Goal: Task Accomplishment & Management: Complete application form

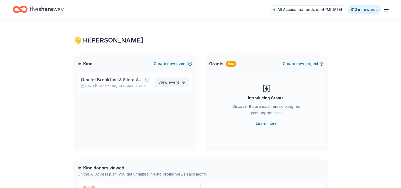
click at [183, 82] on link "View event" at bounding box center [172, 82] width 34 height 10
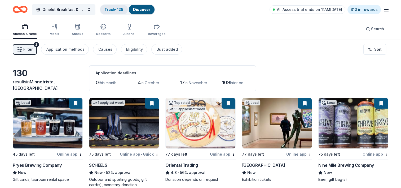
click at [115, 9] on link "Track · 128" at bounding box center [114, 9] width 19 height 5
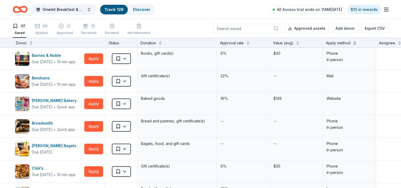
click at [356, 41] on button at bounding box center [355, 42] width 4 height 5
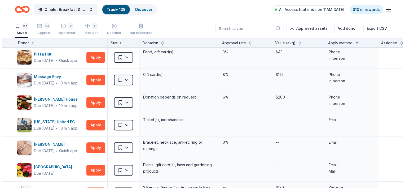
scroll to position [368, 0]
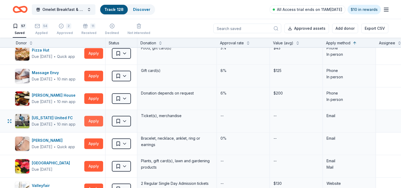
click at [90, 119] on button "Apply" at bounding box center [93, 121] width 19 height 11
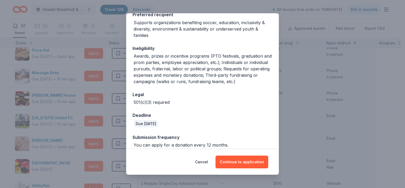
scroll to position [90, 0]
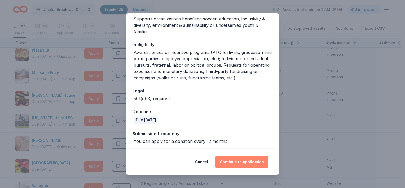
click at [240, 164] on button "Continue to application" at bounding box center [242, 161] width 53 height 13
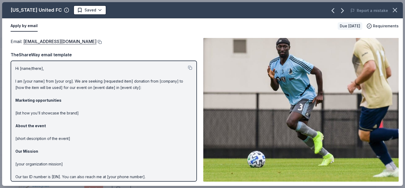
click at [97, 42] on button at bounding box center [99, 42] width 5 height 4
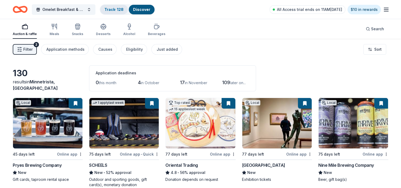
click at [117, 9] on link "Track · 128" at bounding box center [114, 9] width 19 height 5
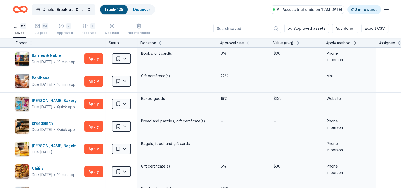
click at [356, 42] on button at bounding box center [355, 42] width 4 height 5
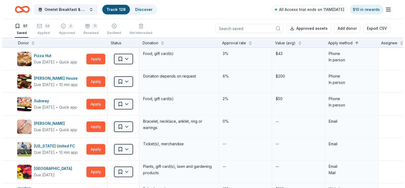
scroll to position [358, 0]
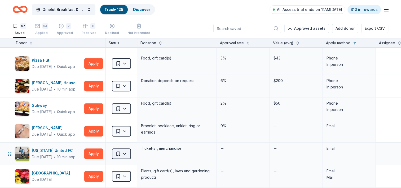
click at [125, 152] on html "Omelet Breakfast & Silent Auction Fundraiser Track · 128 Discover All Access tr…" at bounding box center [200, 94] width 401 height 188
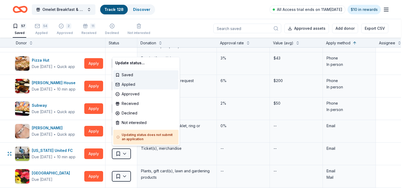
click at [130, 84] on div "Applied" at bounding box center [145, 85] width 65 height 10
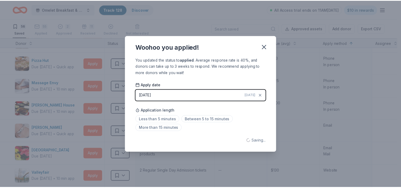
scroll to position [313, 0]
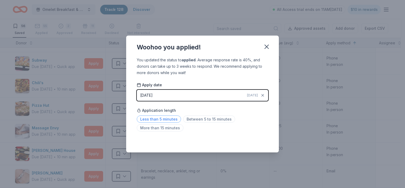
click at [166, 118] on span "Less than 5 minutes" at bounding box center [159, 118] width 44 height 7
click at [192, 119] on span "Between 5 to 15 minutes" at bounding box center [209, 118] width 52 height 7
click at [266, 46] on icon "button" at bounding box center [267, 47] width 4 height 4
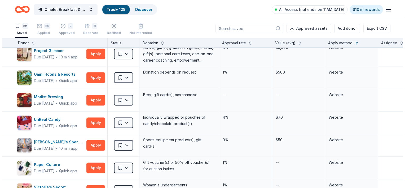
scroll to position [711, 0]
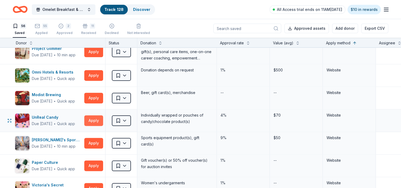
click at [94, 118] on button "Apply" at bounding box center [93, 120] width 19 height 11
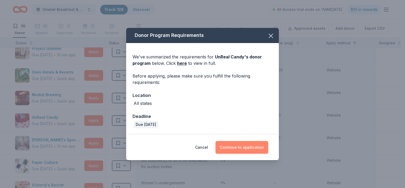
click at [250, 143] on button "Continue to application" at bounding box center [242, 147] width 53 height 13
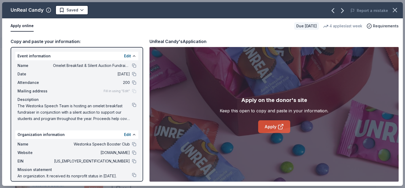
click at [275, 125] on link "Apply" at bounding box center [274, 126] width 32 height 13
click at [282, 127] on icon at bounding box center [281, 126] width 6 height 6
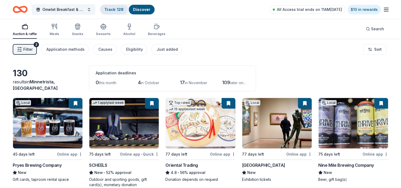
click at [113, 8] on link "Track · 128" at bounding box center [114, 9] width 19 height 5
click at [116, 12] on div "Track · 128" at bounding box center [114, 10] width 28 height 10
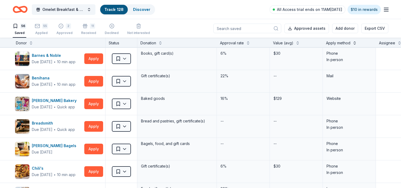
click at [356, 42] on button at bounding box center [355, 42] width 4 height 5
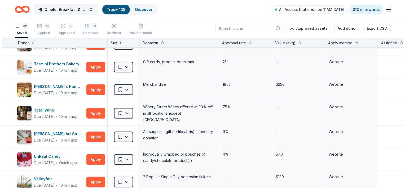
scroll to position [1116, 0]
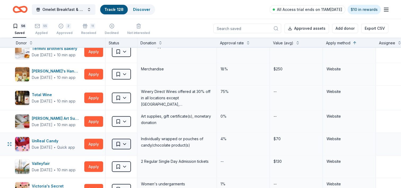
click at [124, 141] on html "Omelet Breakfast & Silent Auction Fundraiser Track · 128 Discover All Access tr…" at bounding box center [200, 94] width 401 height 188
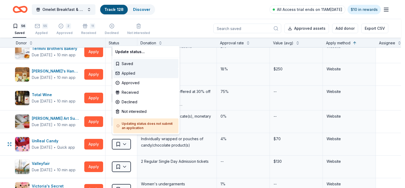
click at [131, 71] on div "Applied" at bounding box center [145, 73] width 65 height 10
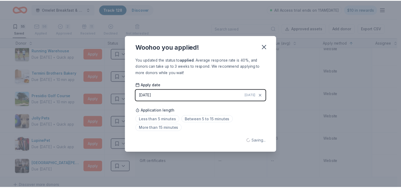
scroll to position [369, 0]
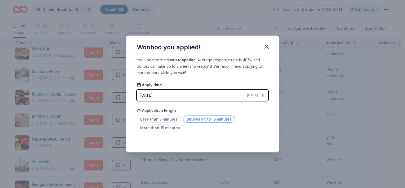
click at [209, 119] on span "Between 5 to 15 minutes" at bounding box center [209, 118] width 52 height 7
click at [271, 48] on button "button" at bounding box center [267, 47] width 12 height 12
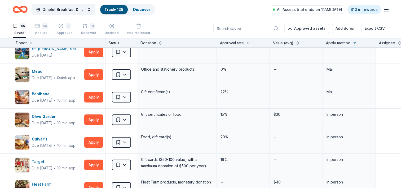
scroll to position [0, 0]
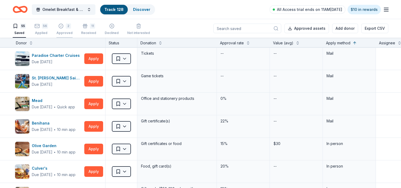
click at [68, 30] on div "2 Approved" at bounding box center [65, 29] width 16 height 12
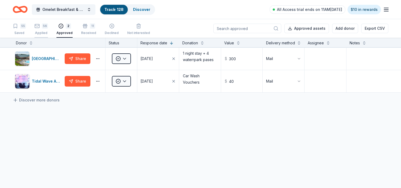
click at [40, 26] on icon "button" at bounding box center [36, 22] width 5 height 5
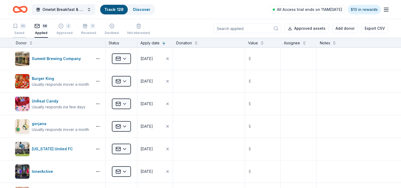
click at [19, 32] on div "Saved" at bounding box center [19, 33] width 13 height 4
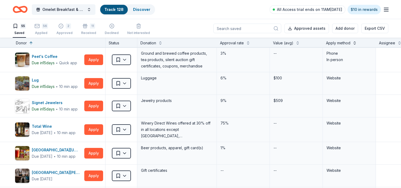
click at [356, 43] on button at bounding box center [355, 42] width 4 height 5
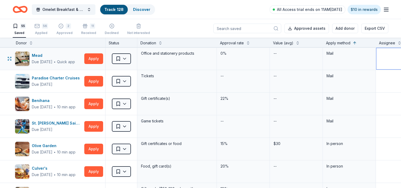
click at [397, 53] on textarea at bounding box center [403, 58] width 52 height 21
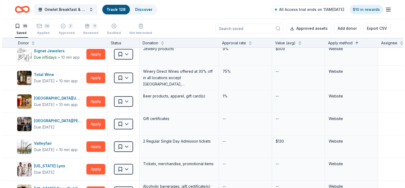
scroll to position [499, 0]
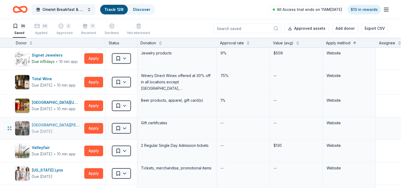
click at [48, 123] on div "[GEOGRAPHIC_DATA][PERSON_NAME]" at bounding box center [57, 125] width 50 height 6
click at [125, 125] on html "Omelet Breakfast & Silent Auction Fundraiser Track · 128 Discover All Access tr…" at bounding box center [200, 94] width 401 height 188
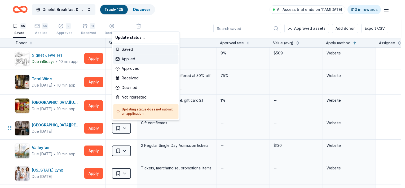
click at [130, 58] on div "Applied" at bounding box center [145, 59] width 65 height 10
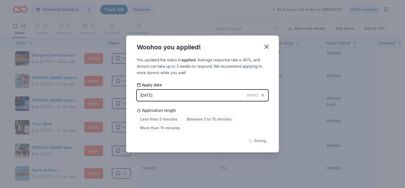
scroll to position [384, 0]
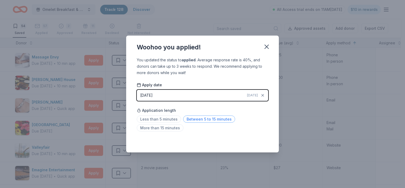
click at [209, 121] on span "Between 5 to 15 minutes" at bounding box center [209, 118] width 52 height 7
click at [267, 47] on icon "button" at bounding box center [266, 46] width 7 height 7
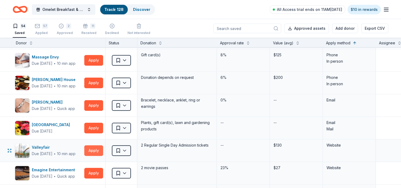
click at [96, 149] on button "Apply" at bounding box center [93, 150] width 19 height 11
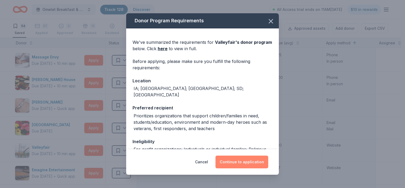
click at [234, 163] on button "Continue to application" at bounding box center [242, 161] width 53 height 13
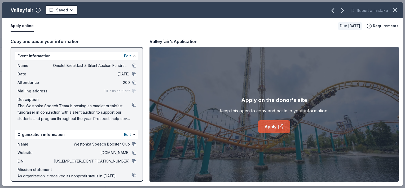
click at [274, 123] on link "Apply" at bounding box center [274, 126] width 32 height 13
click at [279, 128] on icon at bounding box center [281, 127] width 4 height 4
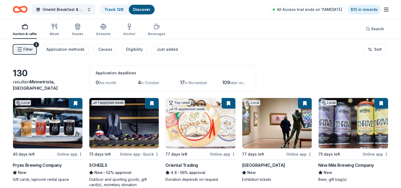
click at [26, 49] on span "Filter" at bounding box center [27, 49] width 9 height 6
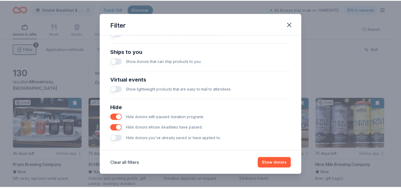
scroll to position [232, 0]
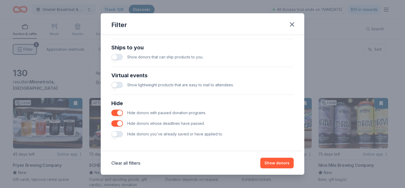
click at [119, 134] on button "button" at bounding box center [117, 134] width 12 height 6
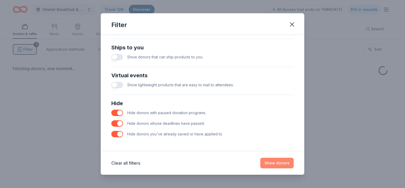
click at [273, 165] on button "Show donors" at bounding box center [277, 163] width 33 height 11
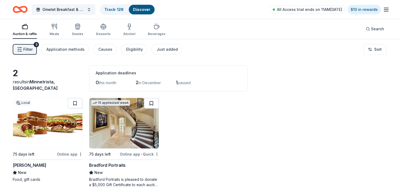
click at [150, 103] on button at bounding box center [151, 103] width 15 height 11
click at [79, 102] on button at bounding box center [75, 103] width 15 height 11
click at [112, 8] on link "Track · 130" at bounding box center [114, 9] width 19 height 5
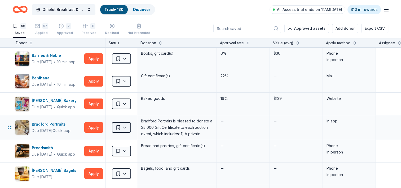
click at [126, 127] on html "Omelet Breakfast & Silent Auction Fundraiser Track · 130 Discover All Access tr…" at bounding box center [200, 94] width 401 height 188
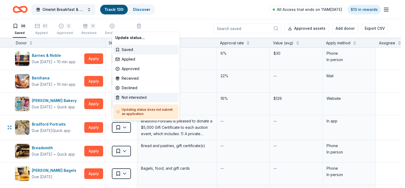
click at [132, 95] on div "Not interested" at bounding box center [145, 98] width 65 height 10
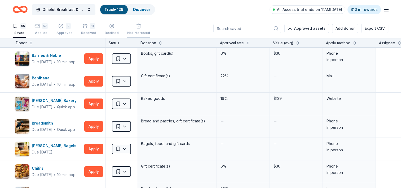
click at [134, 28] on div "Not interested" at bounding box center [138, 26] width 23 height 12
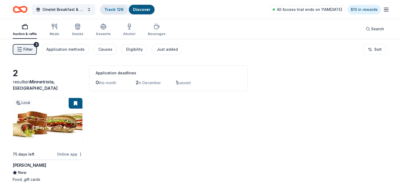
click at [116, 9] on link "Track · 129" at bounding box center [114, 9] width 19 height 5
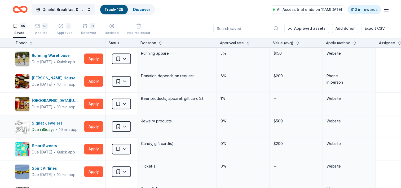
scroll to position [841, 0]
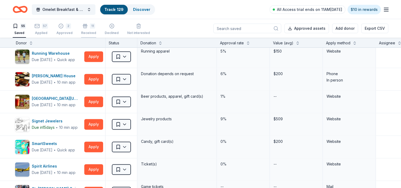
click at [83, 30] on div "11 Received" at bounding box center [88, 29] width 15 height 12
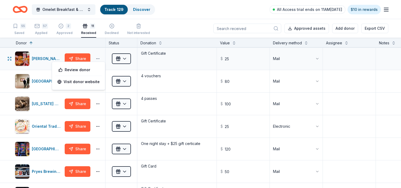
click at [97, 58] on button "button" at bounding box center [98, 59] width 11 height 4
click at [42, 33] on div "Applied" at bounding box center [41, 33] width 14 height 4
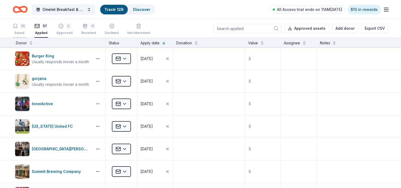
click at [23, 28] on div "55" at bounding box center [23, 25] width 6 height 5
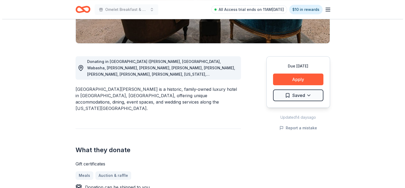
scroll to position [126, 0]
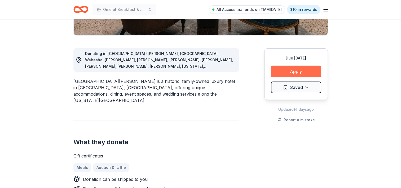
click at [293, 73] on button "Apply" at bounding box center [296, 72] width 50 height 12
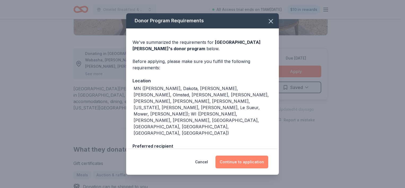
click at [249, 165] on button "Continue to application" at bounding box center [242, 161] width 53 height 13
